Goal: Find specific page/section: Find specific page/section

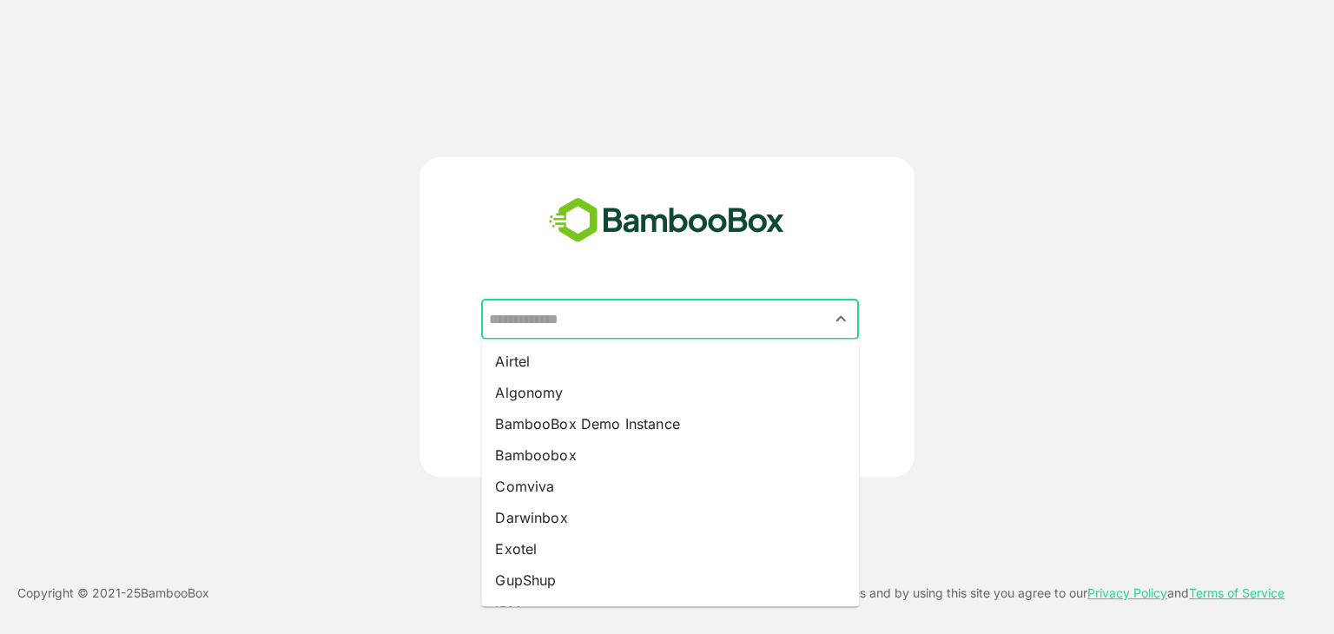
click at [637, 316] on input "text" at bounding box center [670, 319] width 371 height 33
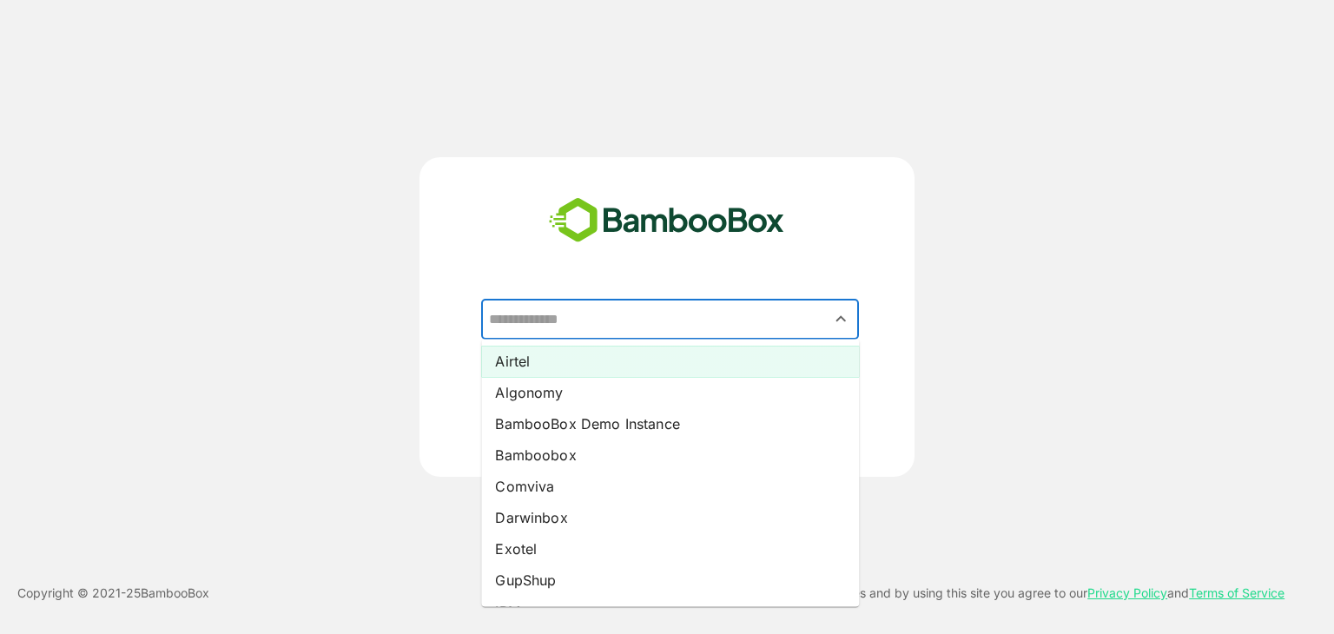
click at [612, 362] on li "Airtel" at bounding box center [670, 361] width 378 height 31
type input "******"
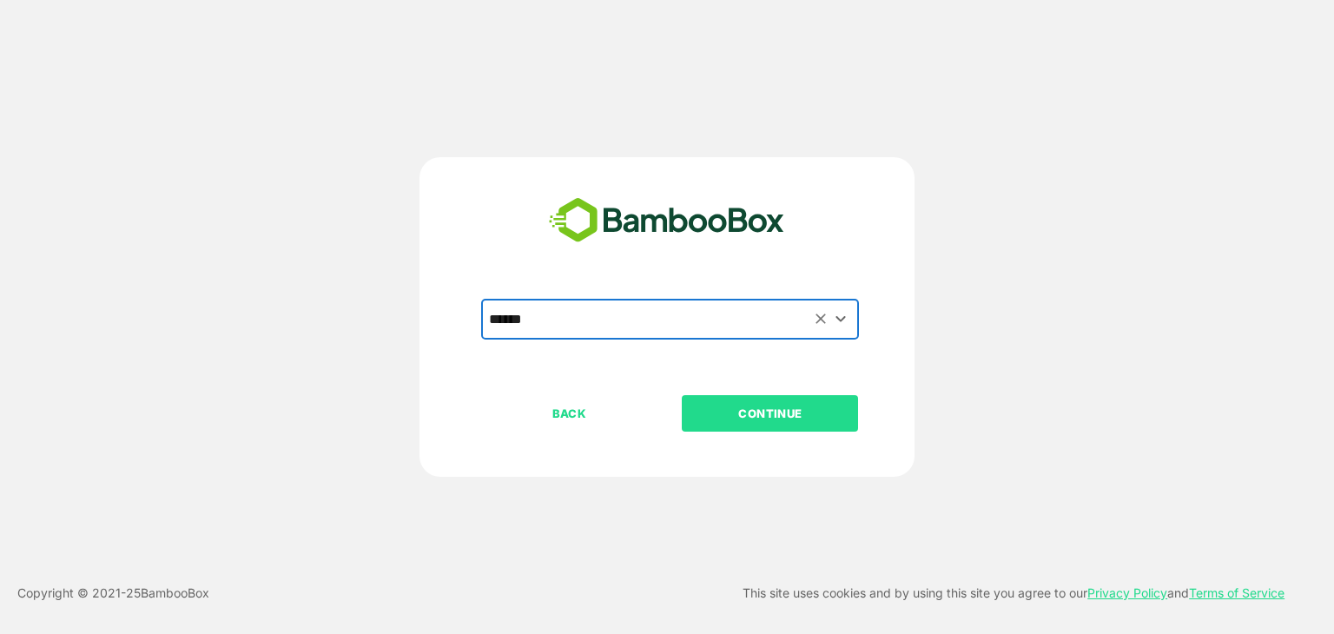
click at [799, 411] on p "CONTINUE" at bounding box center [770, 413] width 174 height 19
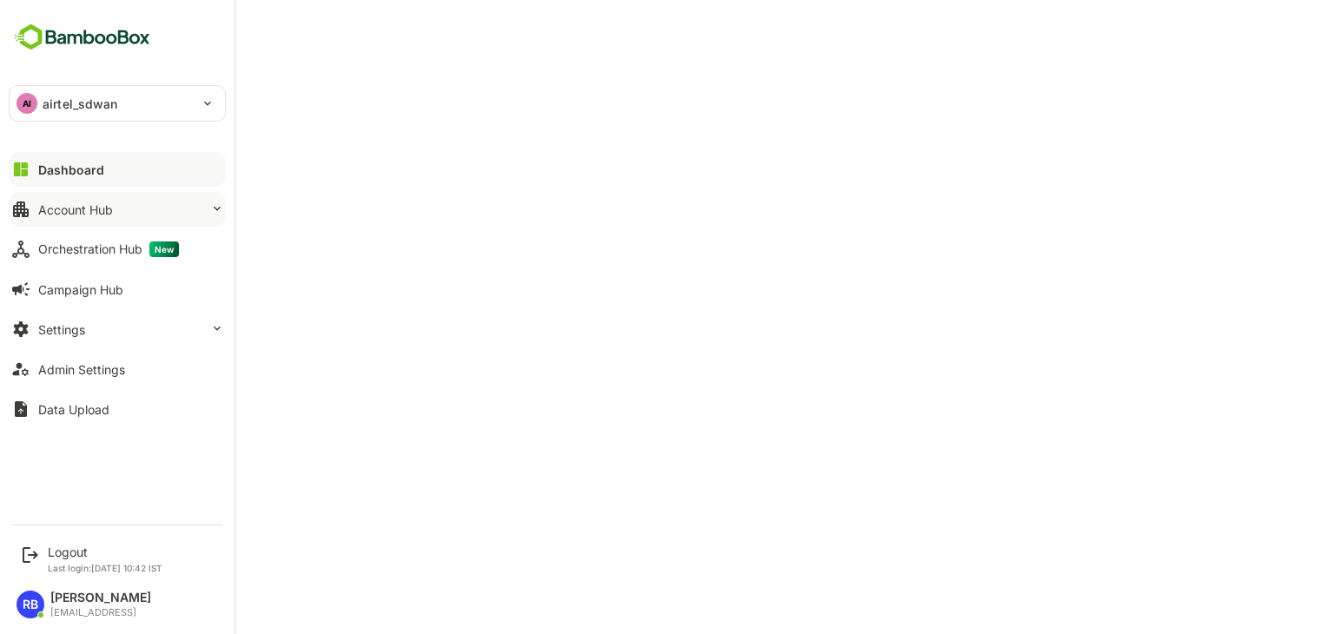
click at [170, 204] on button "Account Hub" at bounding box center [117, 209] width 217 height 35
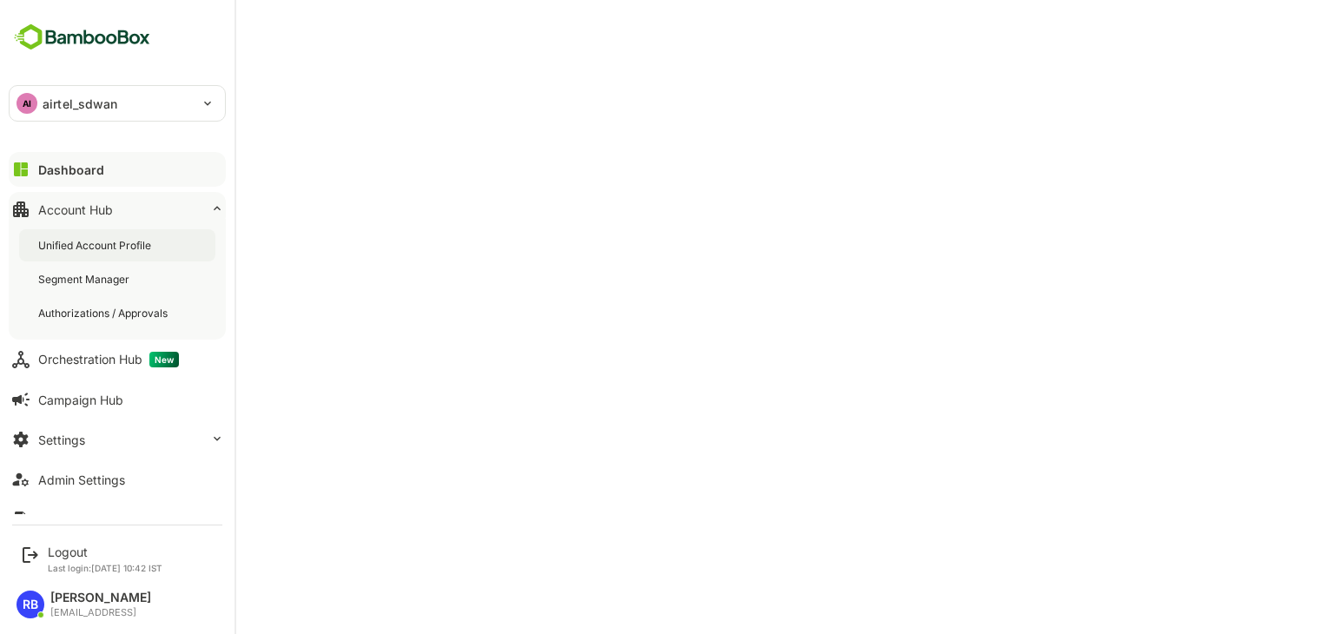
click at [102, 247] on div "Unified Account Profile" at bounding box center [96, 245] width 116 height 15
